Goal: Submit feedback/report problem

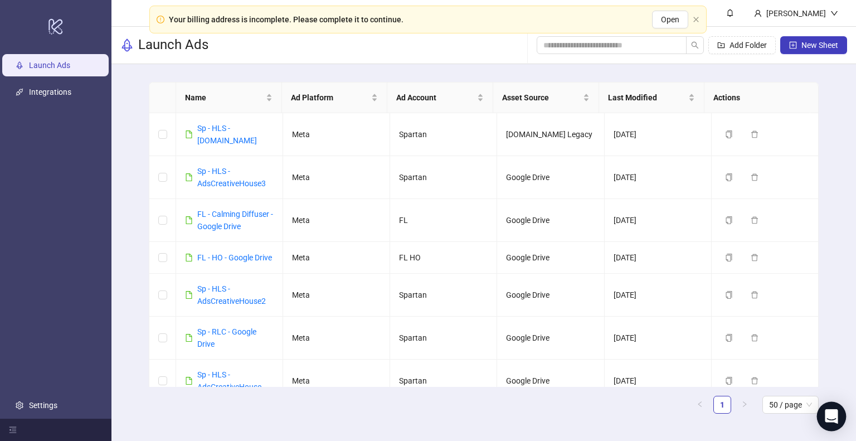
click at [829, 411] on icon "Open Intercom Messenger" at bounding box center [831, 416] width 13 height 14
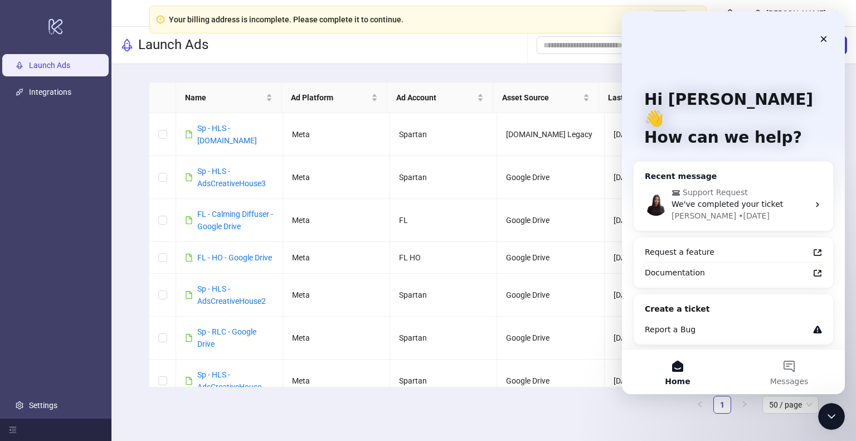
click at [762, 178] on div "Support Request We've completed your ticket [PERSON_NAME] • [DATE]" at bounding box center [733, 204] width 199 height 53
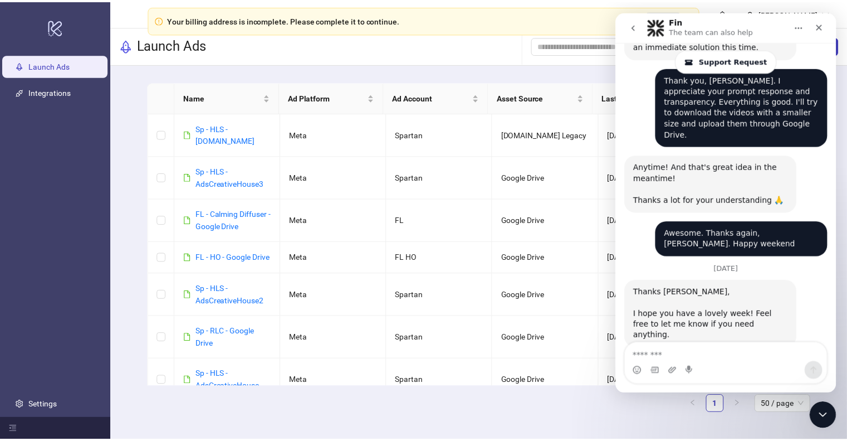
scroll to position [914, 0]
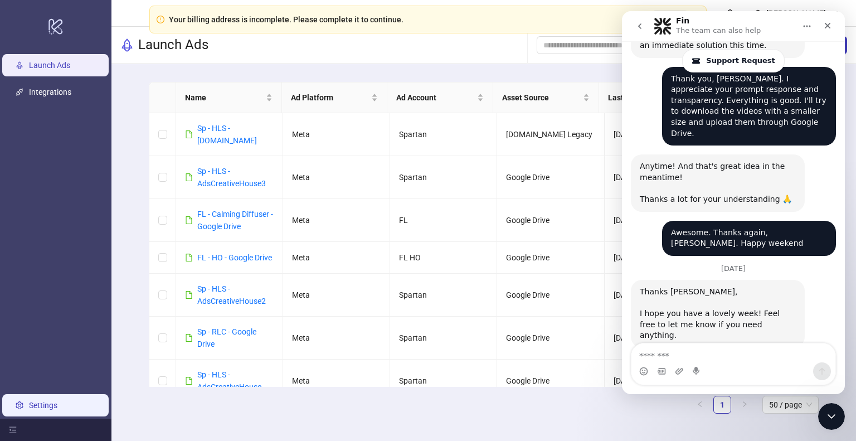
click at [47, 401] on link "Settings" at bounding box center [43, 405] width 28 height 9
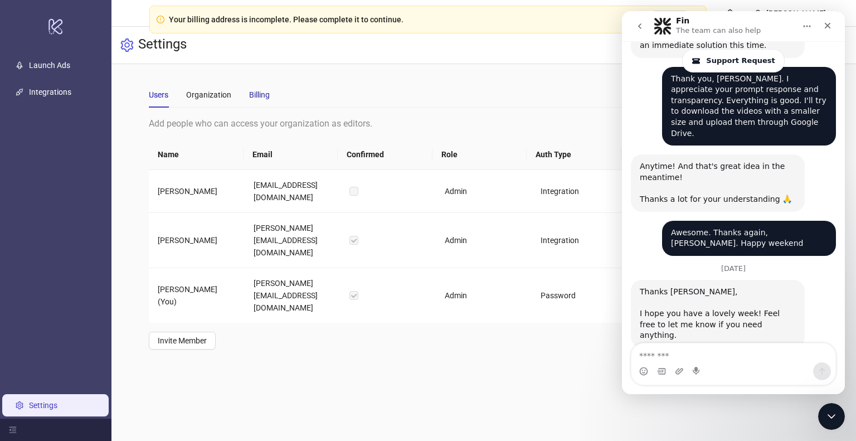
click at [261, 93] on div "Billing" at bounding box center [259, 95] width 21 height 12
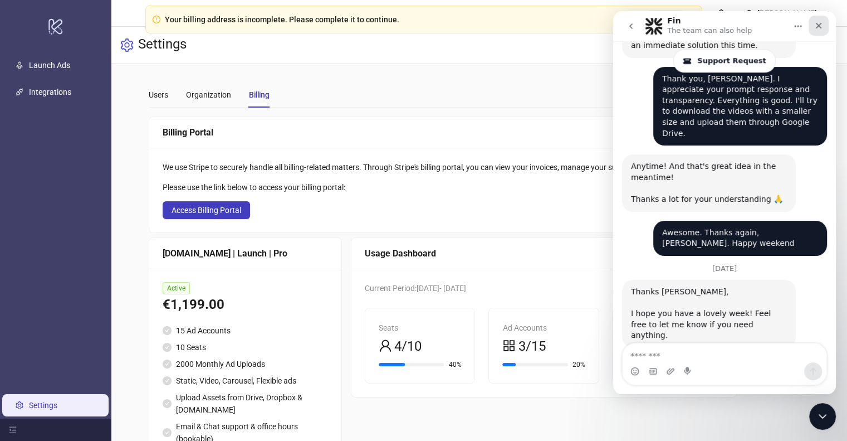
click at [817, 27] on icon "Close" at bounding box center [819, 26] width 6 height 6
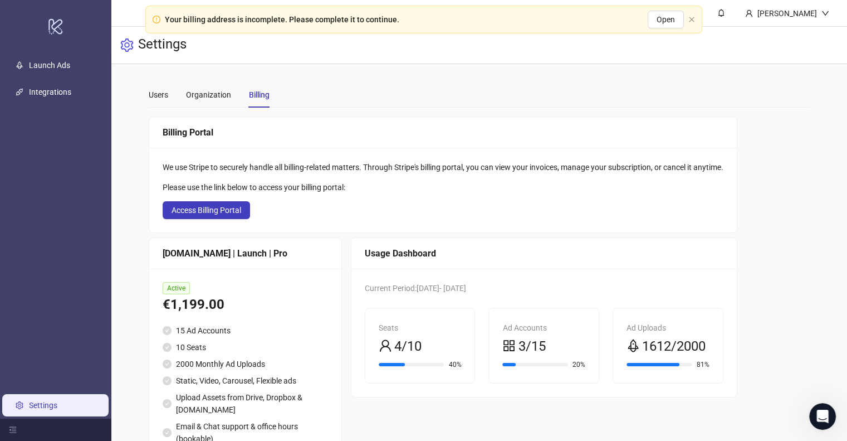
scroll to position [914, 0]
click at [816, 405] on div "Open Intercom Messenger" at bounding box center [821, 414] width 37 height 37
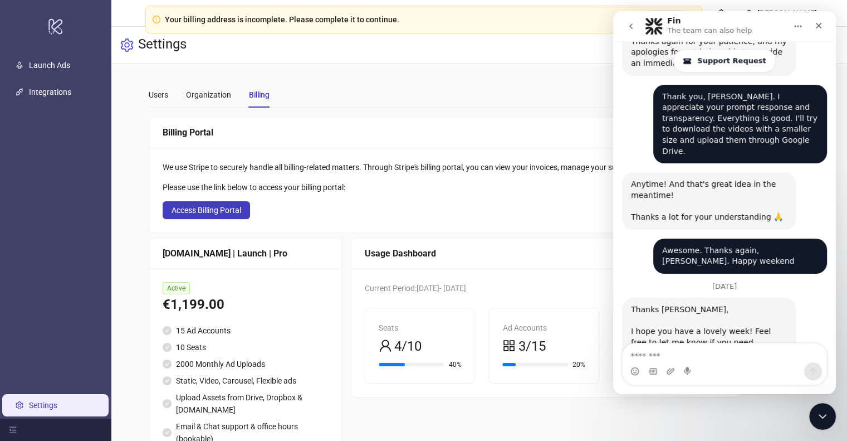
scroll to position [914, 0]
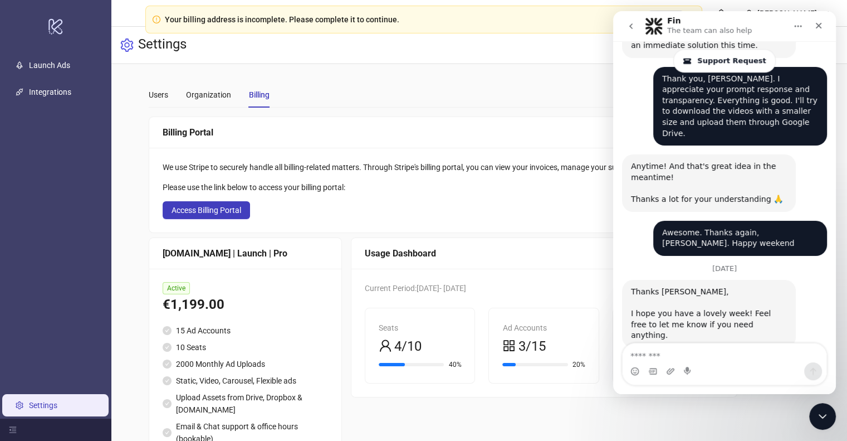
click at [639, 28] on button "go back" at bounding box center [631, 26] width 21 height 21
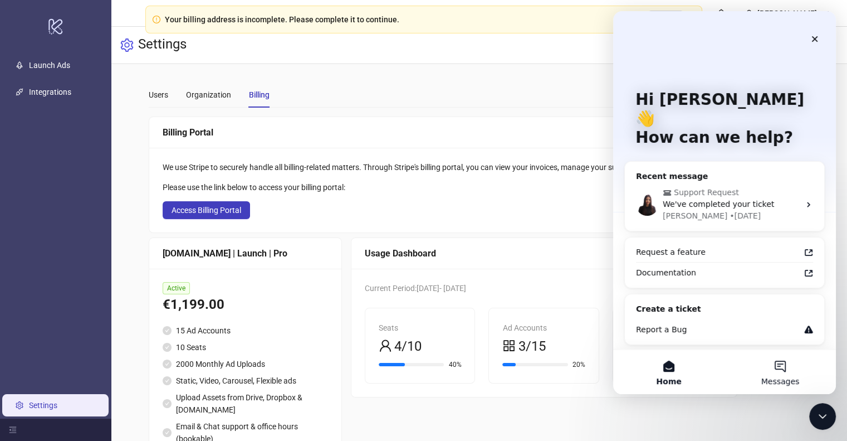
click at [764, 362] on button "Messages" at bounding box center [780, 371] width 111 height 45
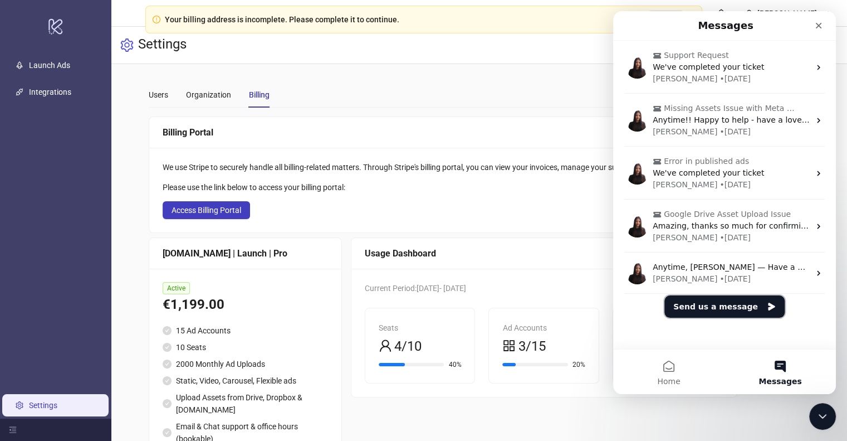
click at [736, 301] on button "Send us a message" at bounding box center [725, 306] width 120 height 22
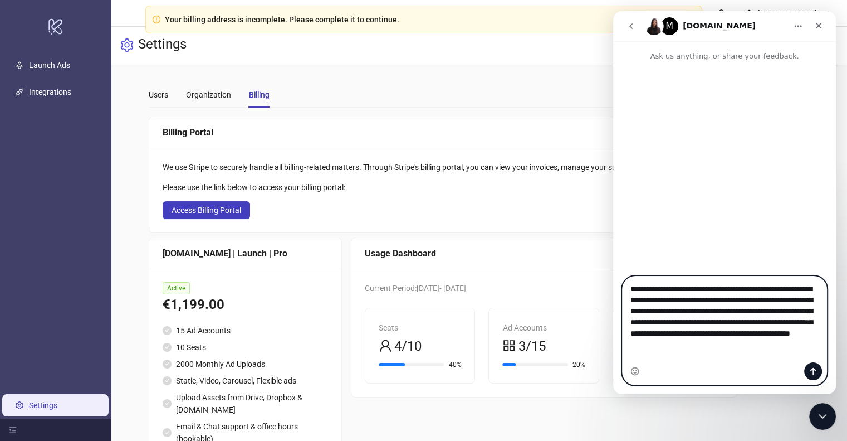
paste textarea "**********"
type textarea "**********"
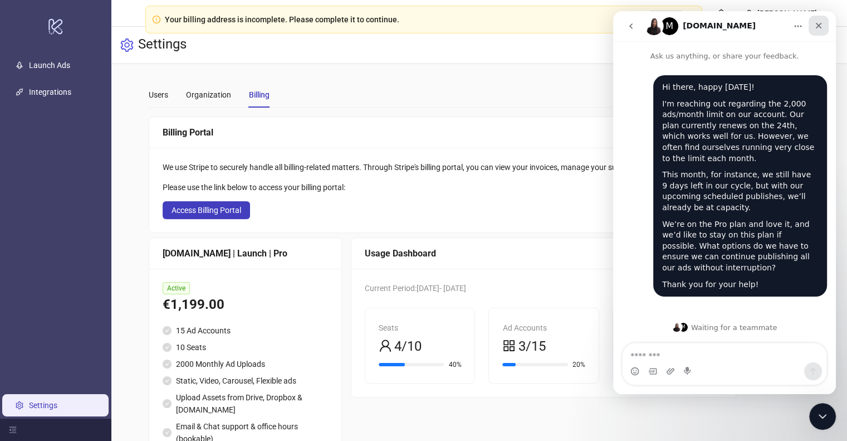
click at [820, 22] on icon "Close" at bounding box center [819, 25] width 9 height 9
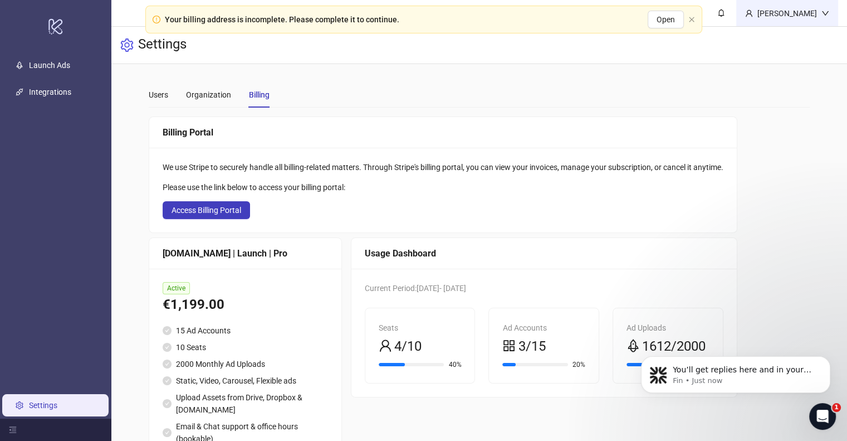
scroll to position [37, 0]
click at [823, 410] on icon "Open Intercom Messenger" at bounding box center [821, 415] width 18 height 18
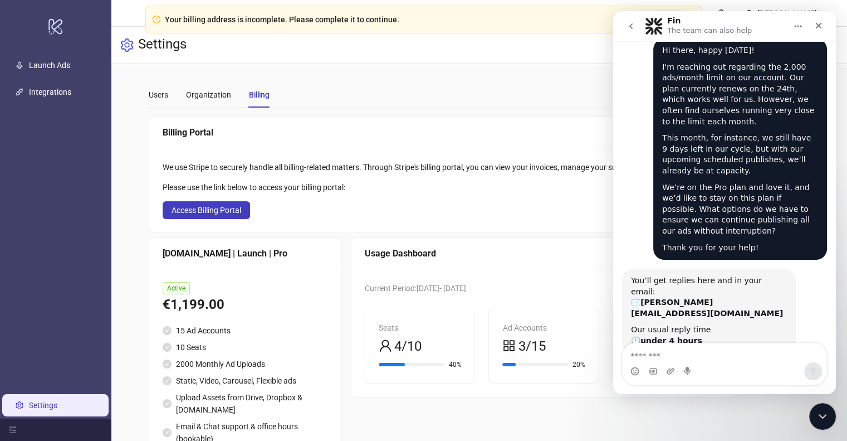
click at [577, 77] on main "Users Organization Billing Add people who can access your organization as edito…" at bounding box center [479, 277] width 679 height 426
click at [818, 27] on icon "Close" at bounding box center [819, 26] width 6 height 6
